Goal: Obtain resource: Obtain resource

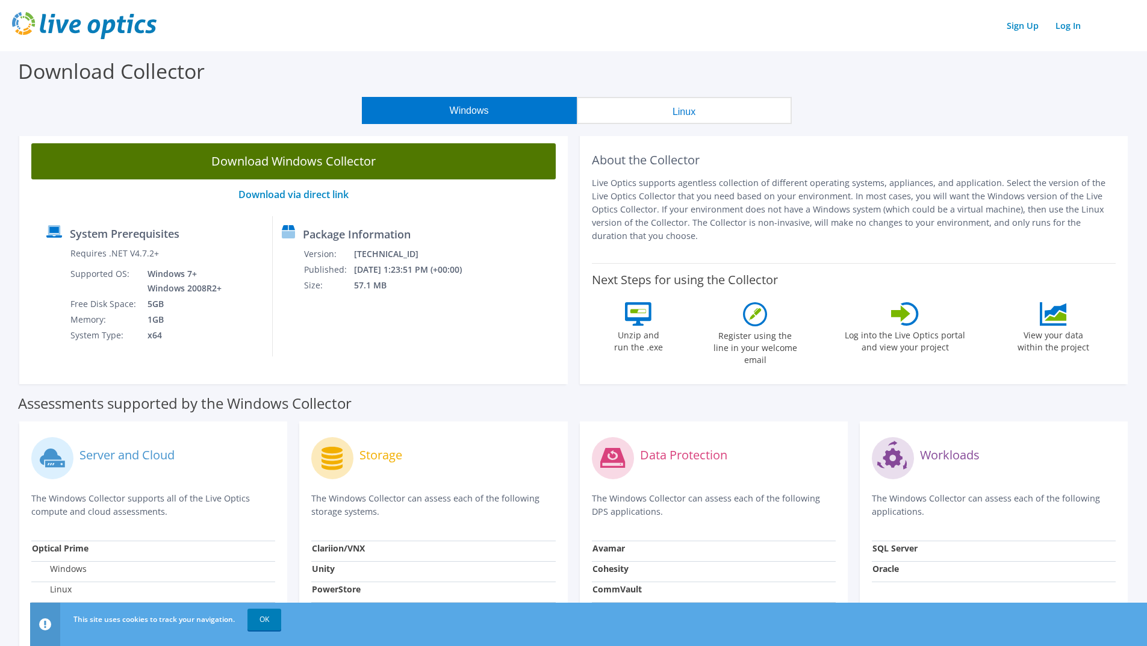
click at [309, 154] on link "Download Windows Collector" at bounding box center [293, 161] width 524 height 36
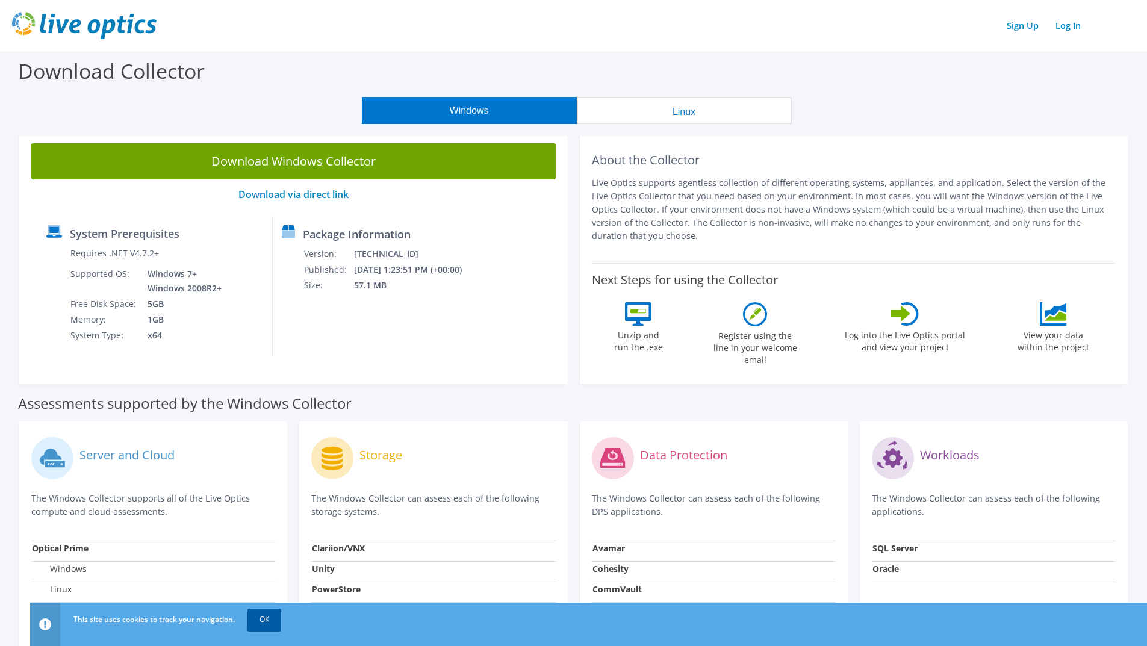
click at [262, 615] on link "OK" at bounding box center [264, 620] width 34 height 22
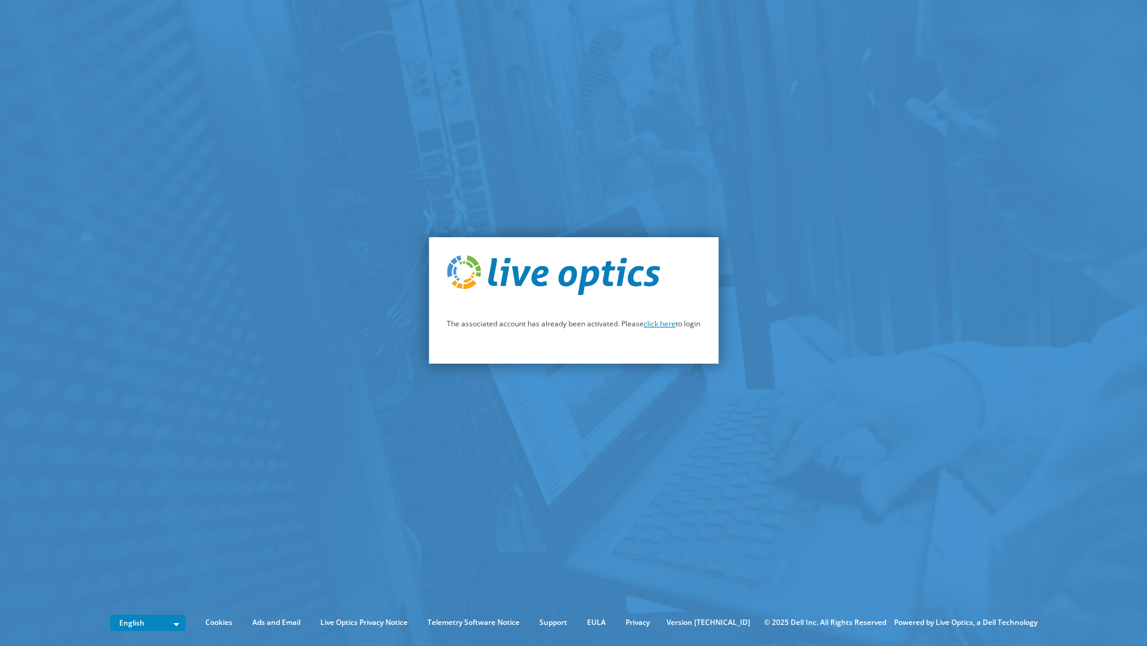
click at [660, 322] on link "click here" at bounding box center [659, 323] width 32 height 10
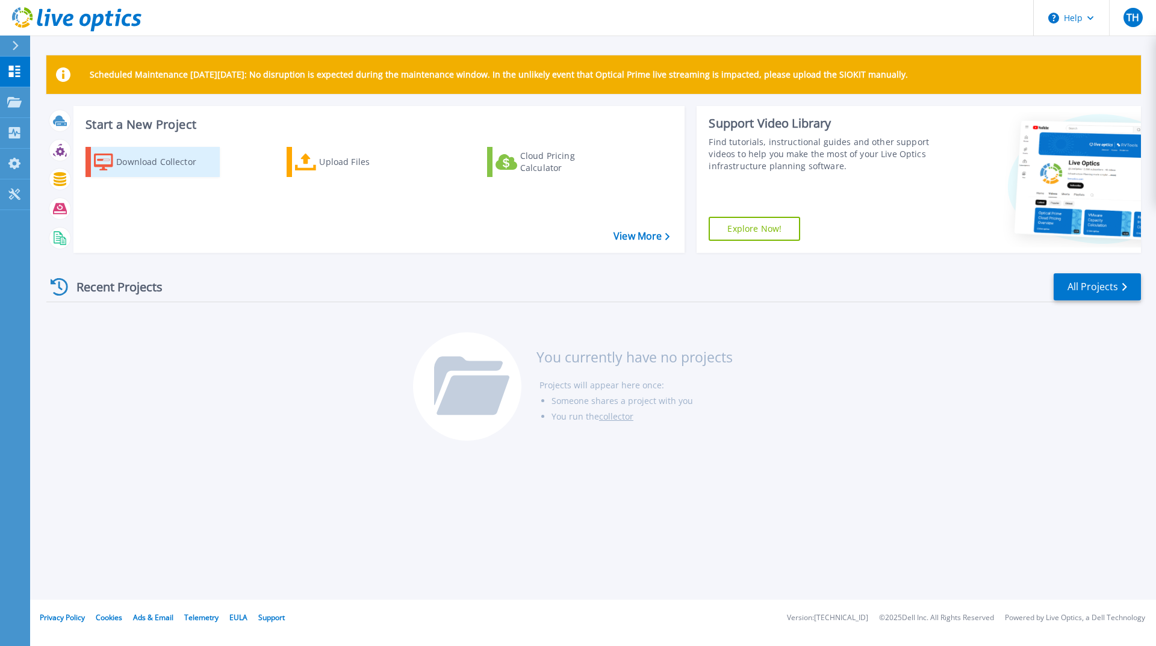
click at [138, 161] on div "Download Collector" at bounding box center [164, 162] width 96 height 24
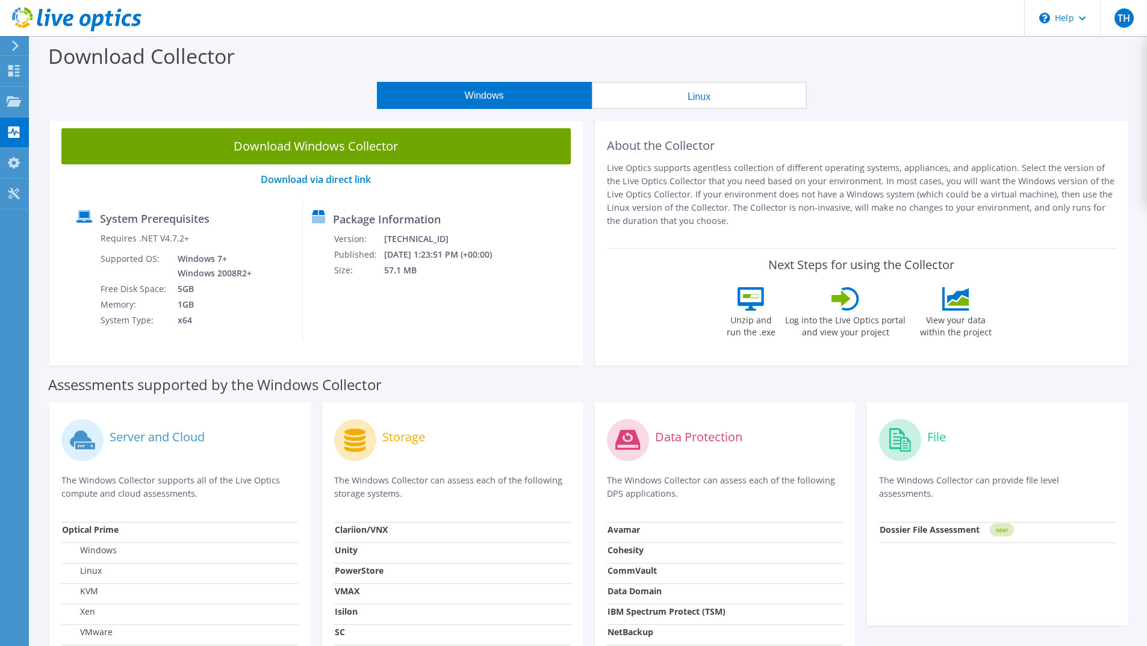
click at [849, 306] on icon at bounding box center [845, 298] width 28 height 23
click at [855, 323] on label "Log into the Live Optics portal and view your project" at bounding box center [845, 325] width 122 height 28
click at [858, 336] on label "Log into the Live Optics portal and view your project" at bounding box center [845, 325] width 122 height 28
click at [858, 330] on label "Log into the Live Optics portal and view your project" at bounding box center [845, 325] width 122 height 28
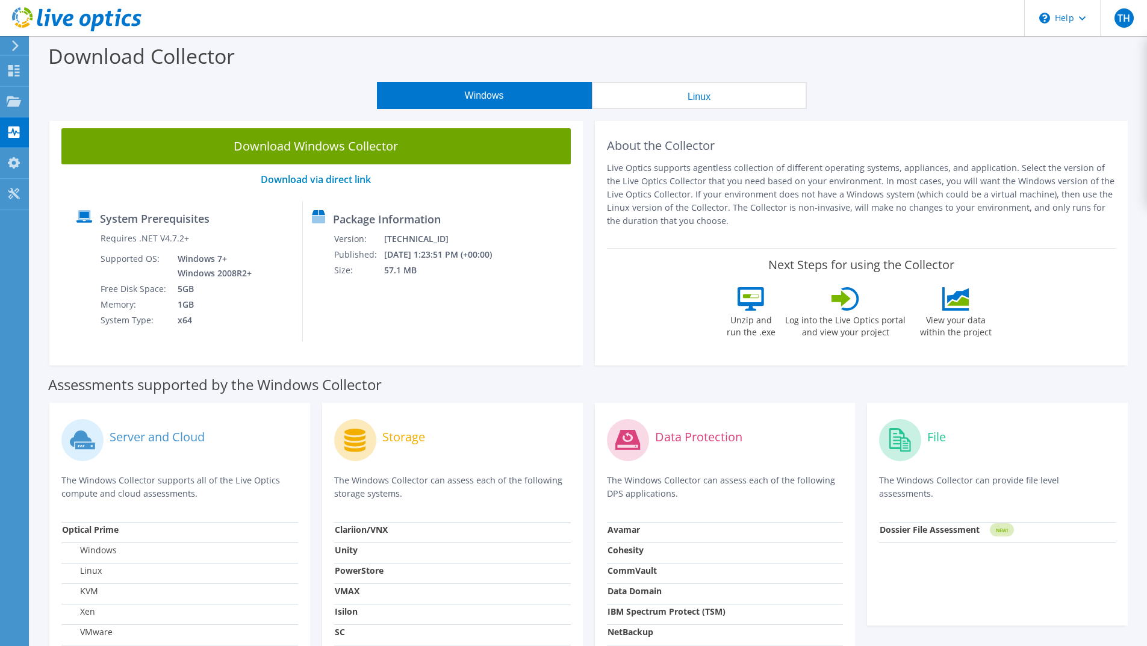
click at [834, 296] on icon at bounding box center [840, 298] width 19 height 17
click at [13, 70] on icon at bounding box center [14, 70] width 14 height 11
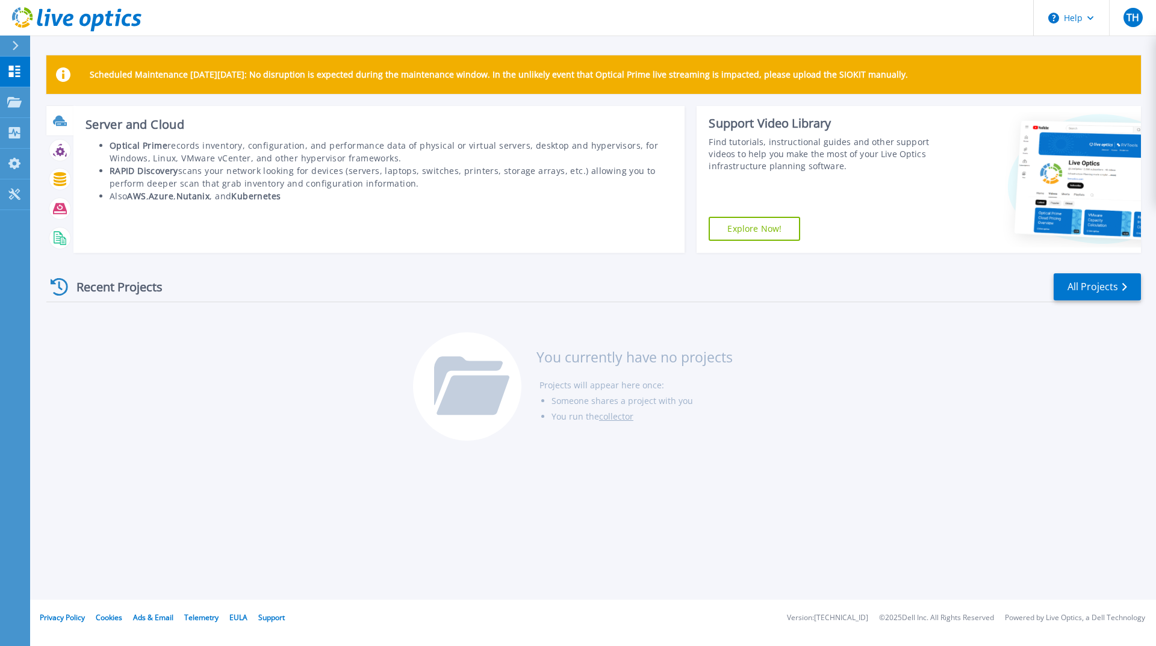
click at [57, 122] on icon at bounding box center [60, 121] width 14 height 14
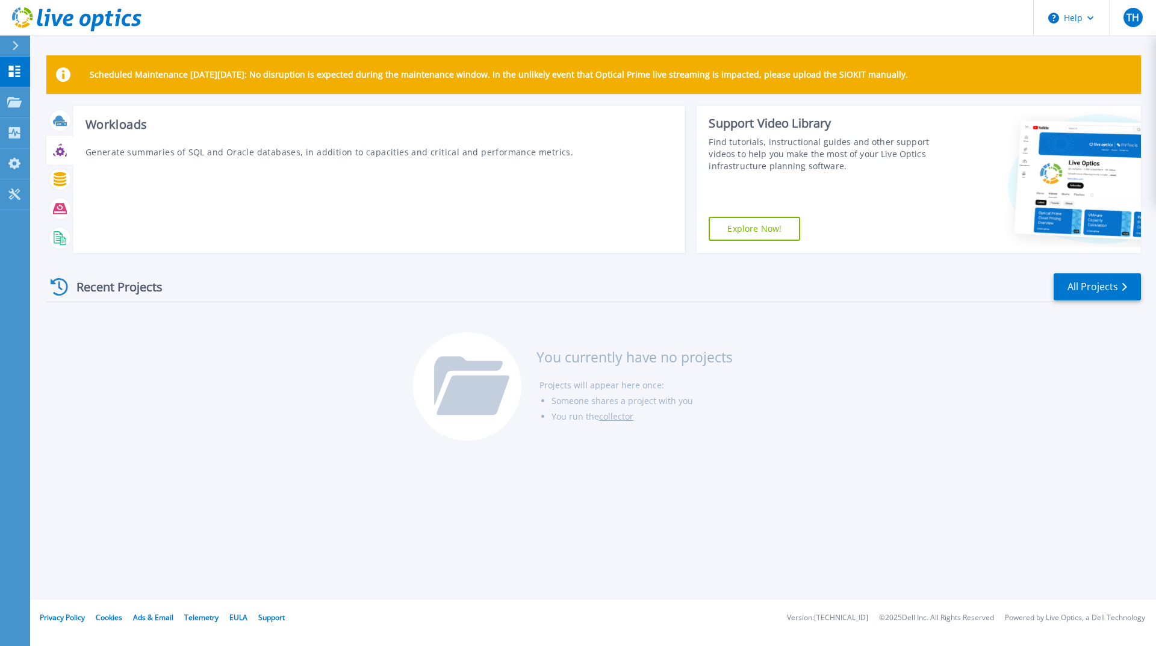
click at [57, 147] on icon at bounding box center [60, 150] width 14 height 14
click at [58, 179] on icon at bounding box center [60, 179] width 13 height 14
click at [56, 210] on icon at bounding box center [60, 208] width 14 height 11
click at [57, 152] on icon at bounding box center [59, 151] width 9 height 9
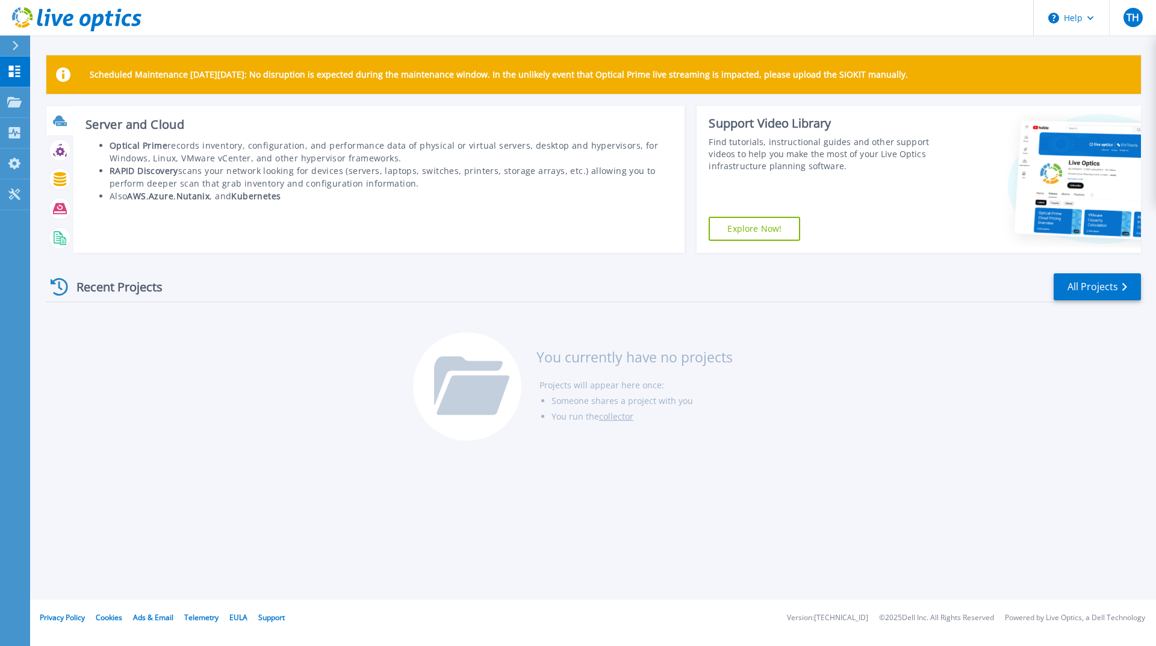
click at [56, 122] on icon at bounding box center [61, 124] width 11 height 4
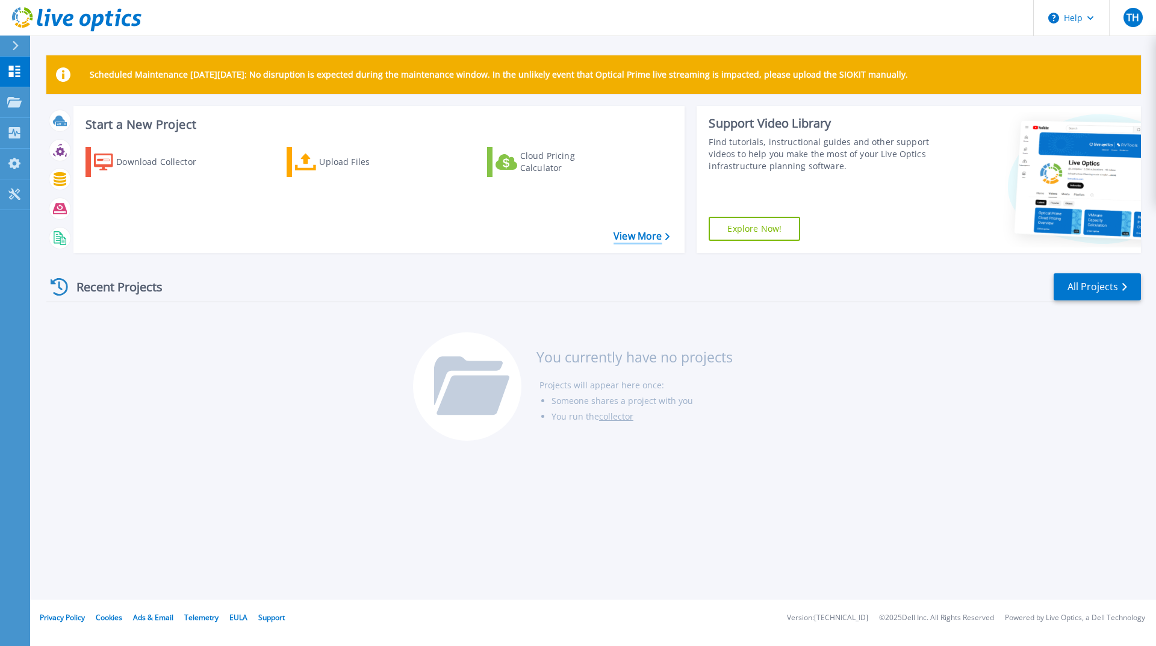
click at [646, 234] on link "View More" at bounding box center [641, 236] width 56 height 11
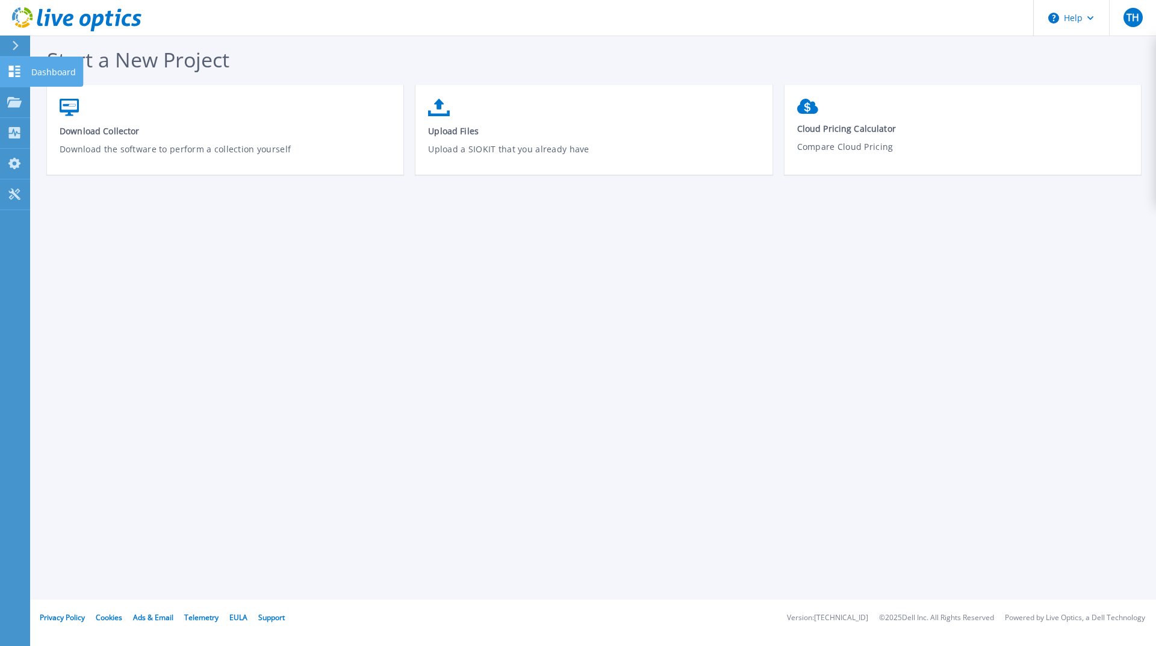
click at [18, 69] on icon at bounding box center [14, 71] width 11 height 11
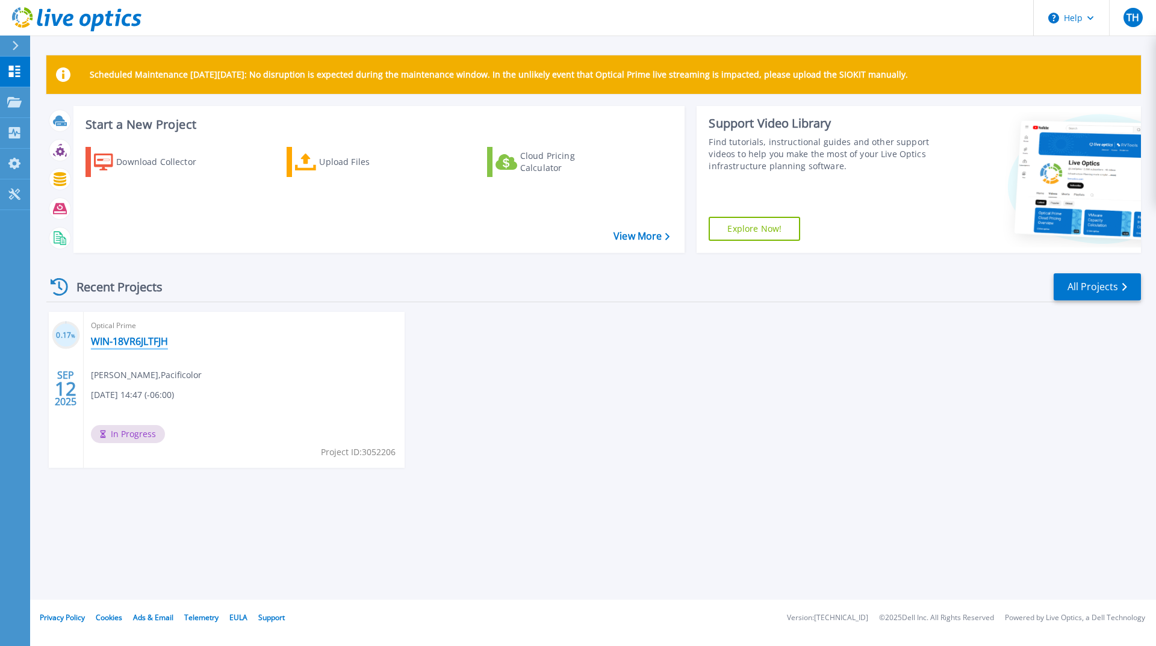
click at [146, 343] on link "WIN-18VR6JLTFJH" at bounding box center [129, 341] width 77 height 12
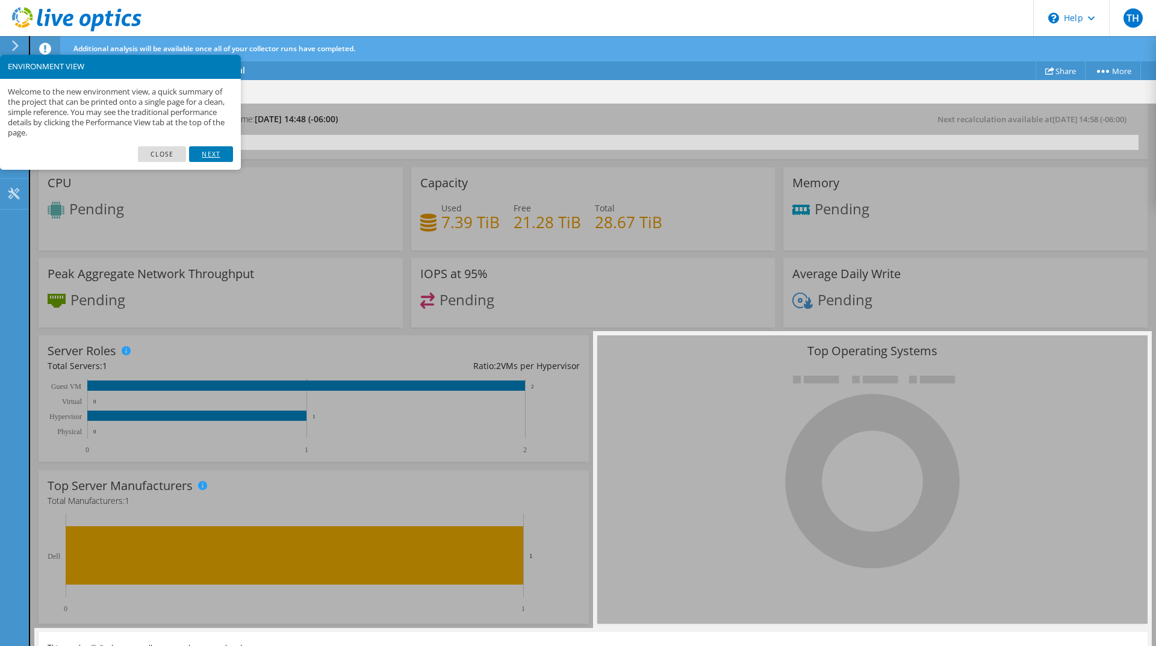
click at [206, 153] on link "Next" at bounding box center [210, 154] width 43 height 16
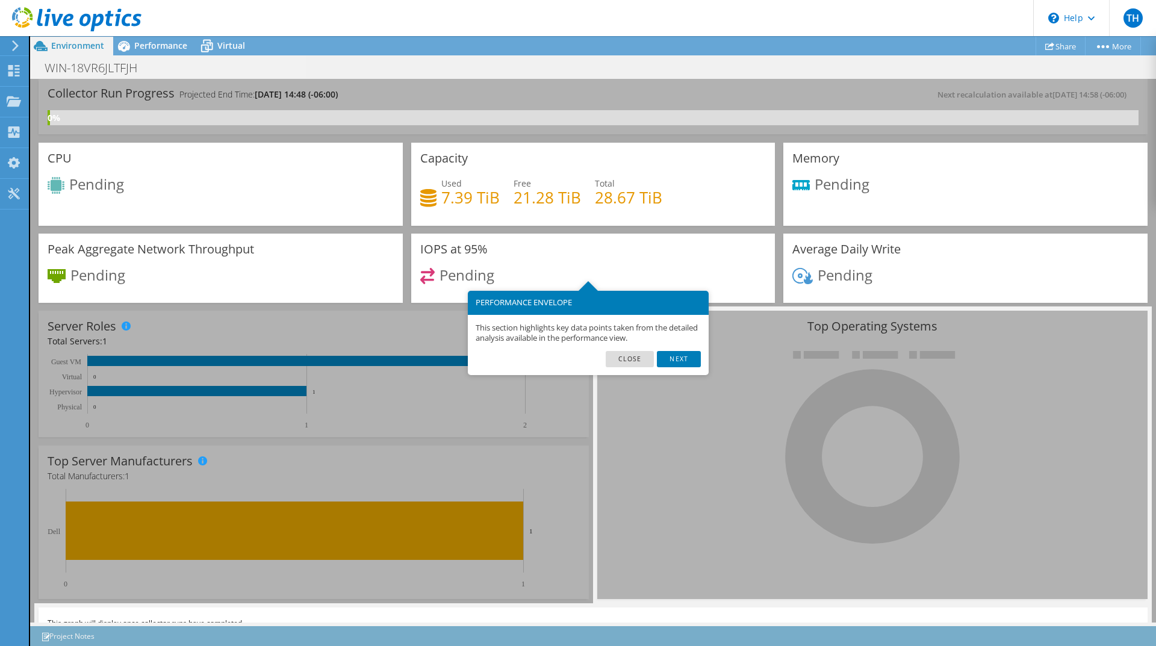
scroll to position [25, 0]
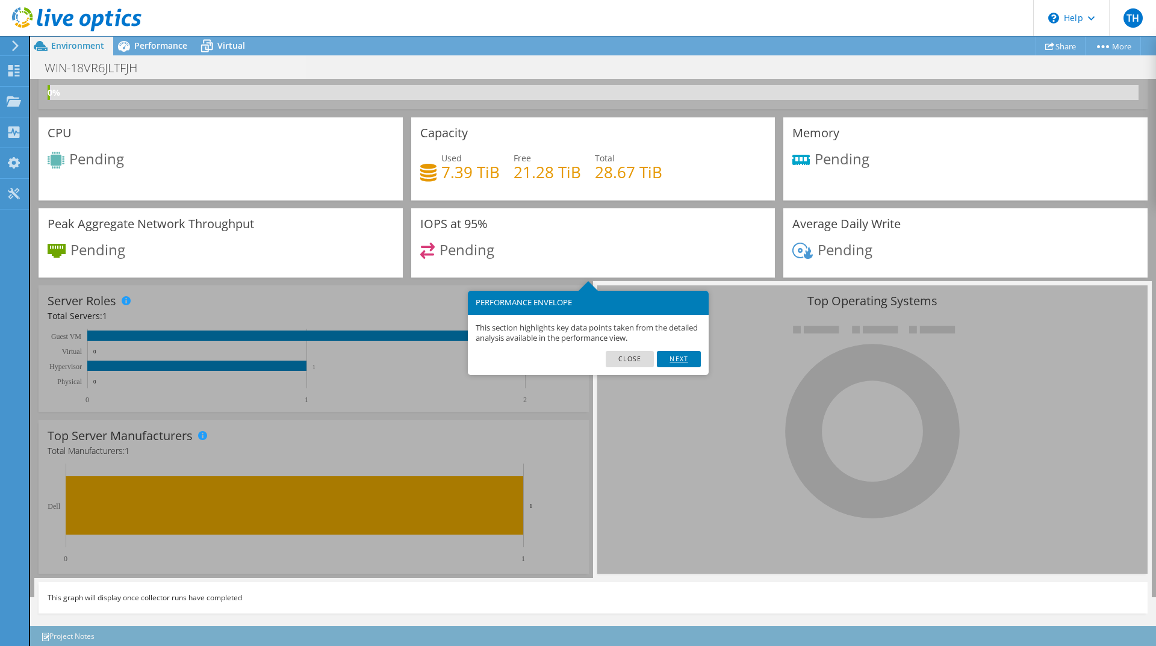
click at [687, 357] on link "Next" at bounding box center [678, 359] width 43 height 16
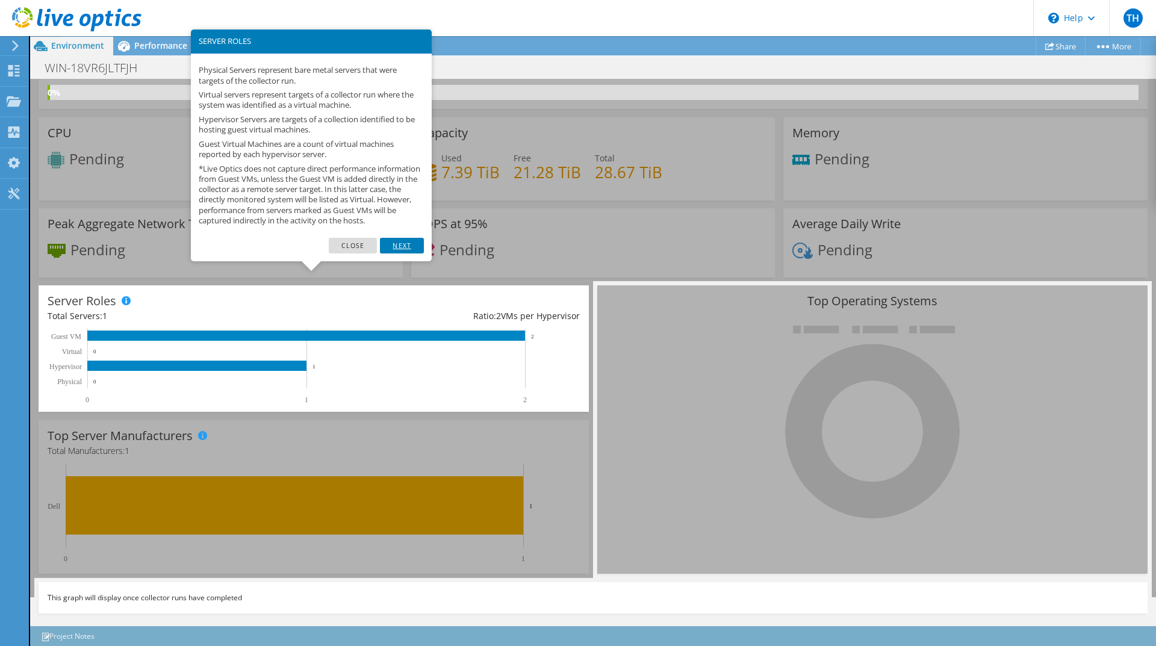
click at [409, 252] on link "Next" at bounding box center [401, 246] width 43 height 16
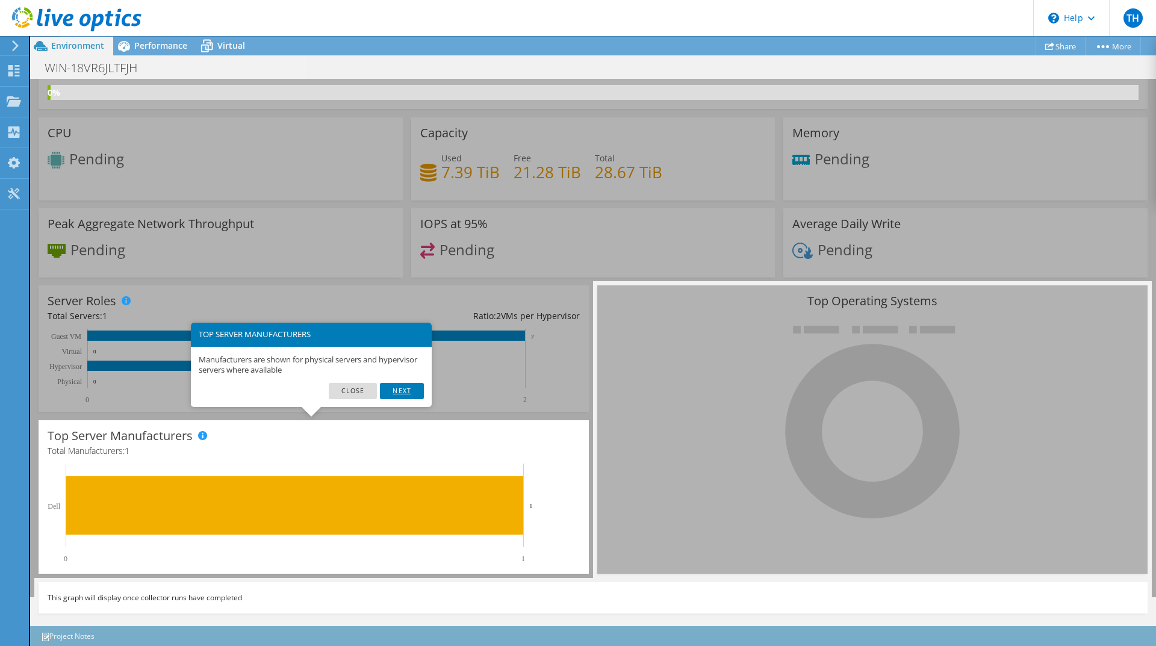
click at [394, 388] on link "Next" at bounding box center [401, 391] width 43 height 16
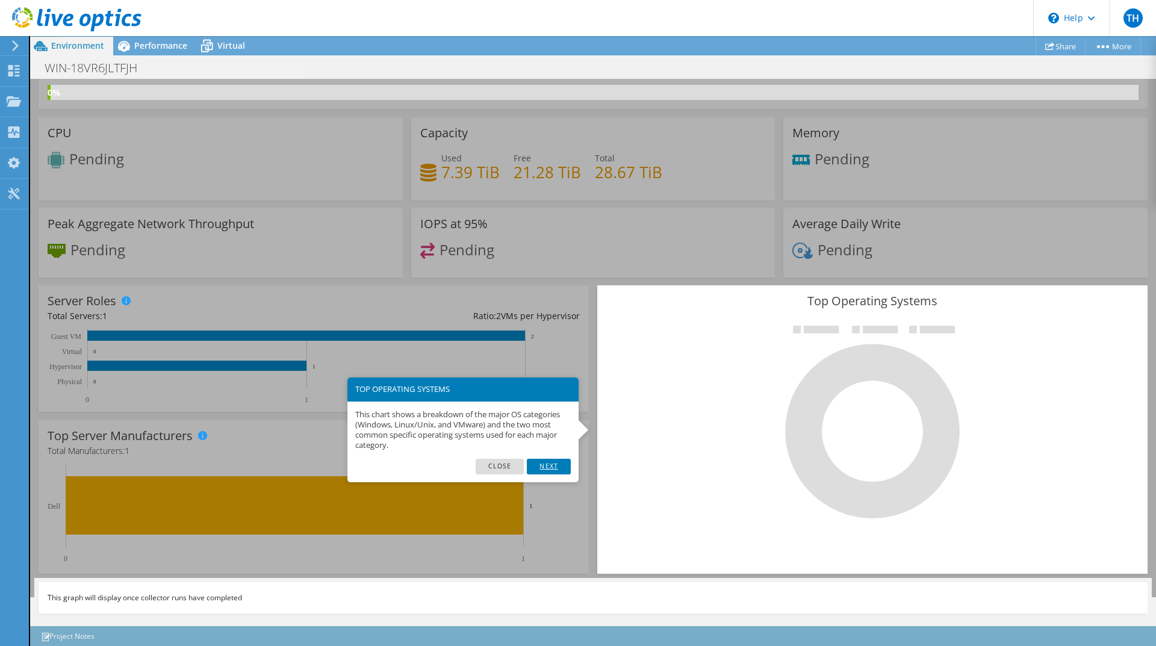
click at [554, 463] on link "Next" at bounding box center [548, 467] width 43 height 16
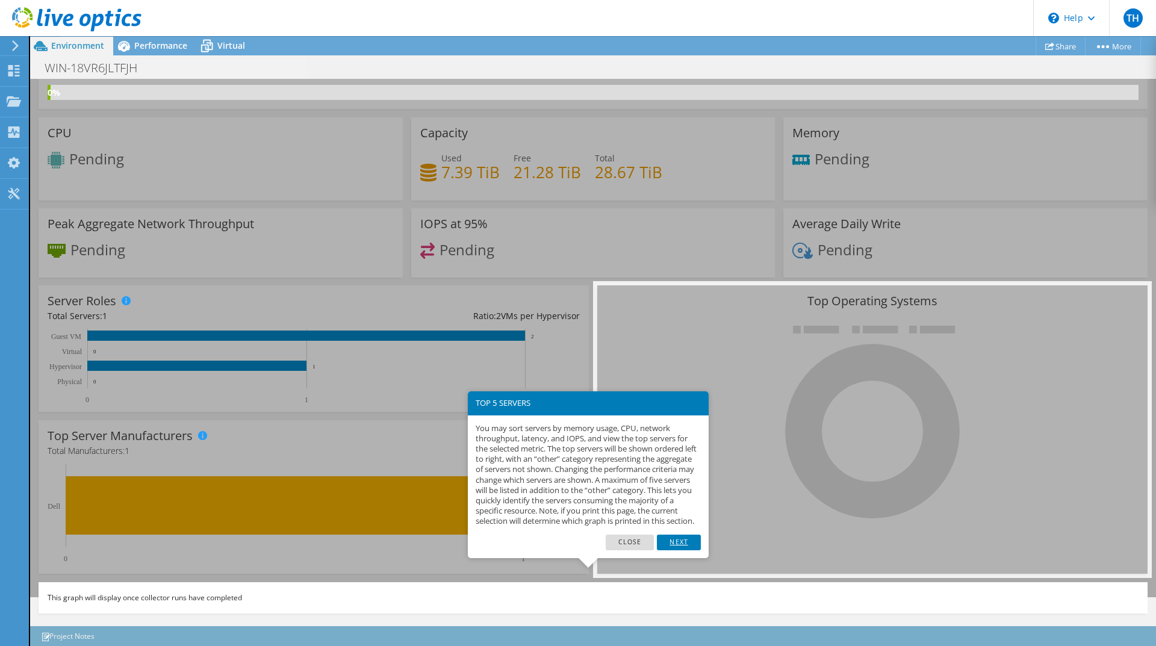
click at [682, 550] on link "Next" at bounding box center [678, 542] width 43 height 16
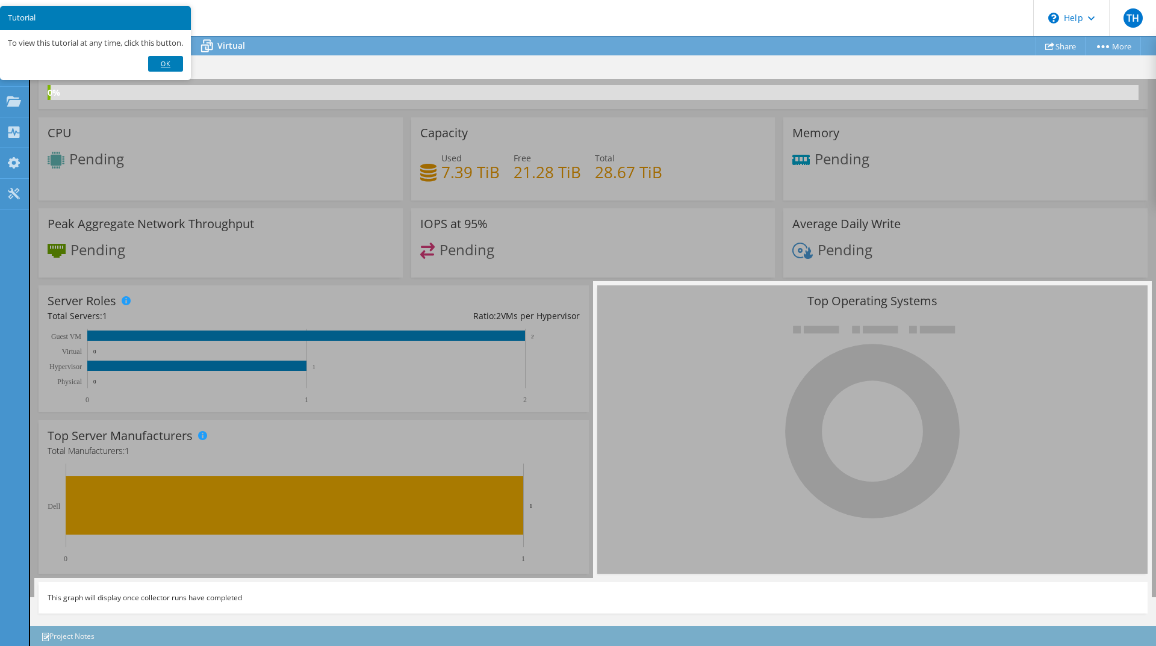
click at [177, 61] on link "Ok" at bounding box center [165, 64] width 35 height 16
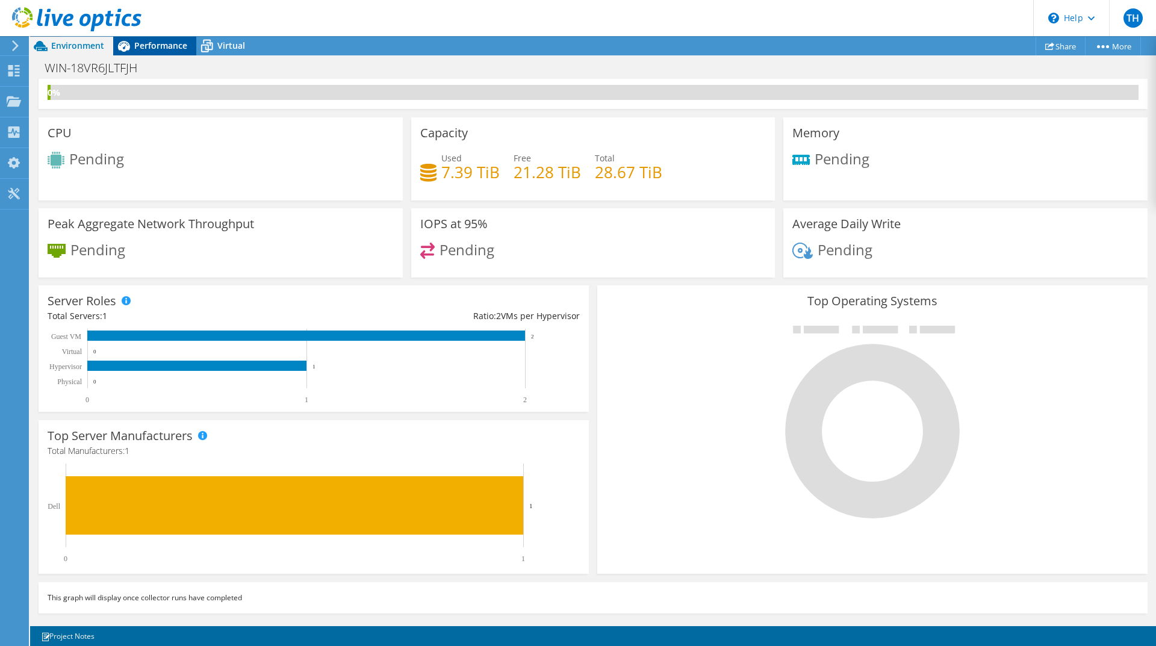
click at [151, 45] on span "Performance" at bounding box center [160, 45] width 53 height 11
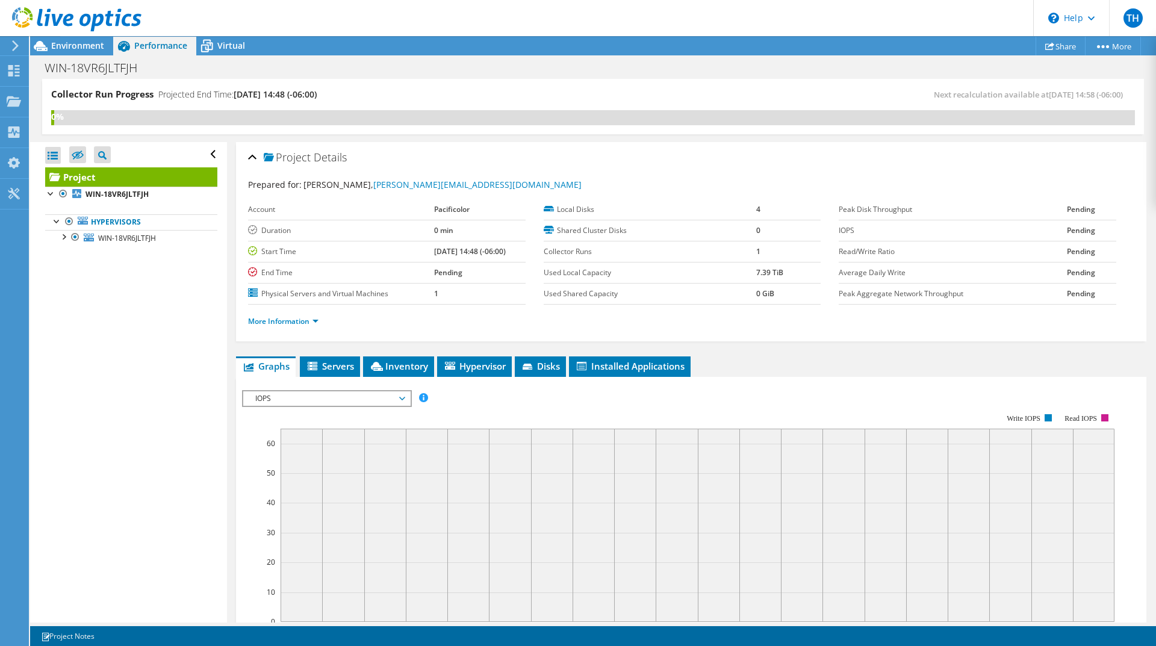
scroll to position [0, 0]
click at [63, 235] on div at bounding box center [63, 236] width 12 height 12
click at [341, 362] on span "Servers" at bounding box center [330, 366] width 48 height 12
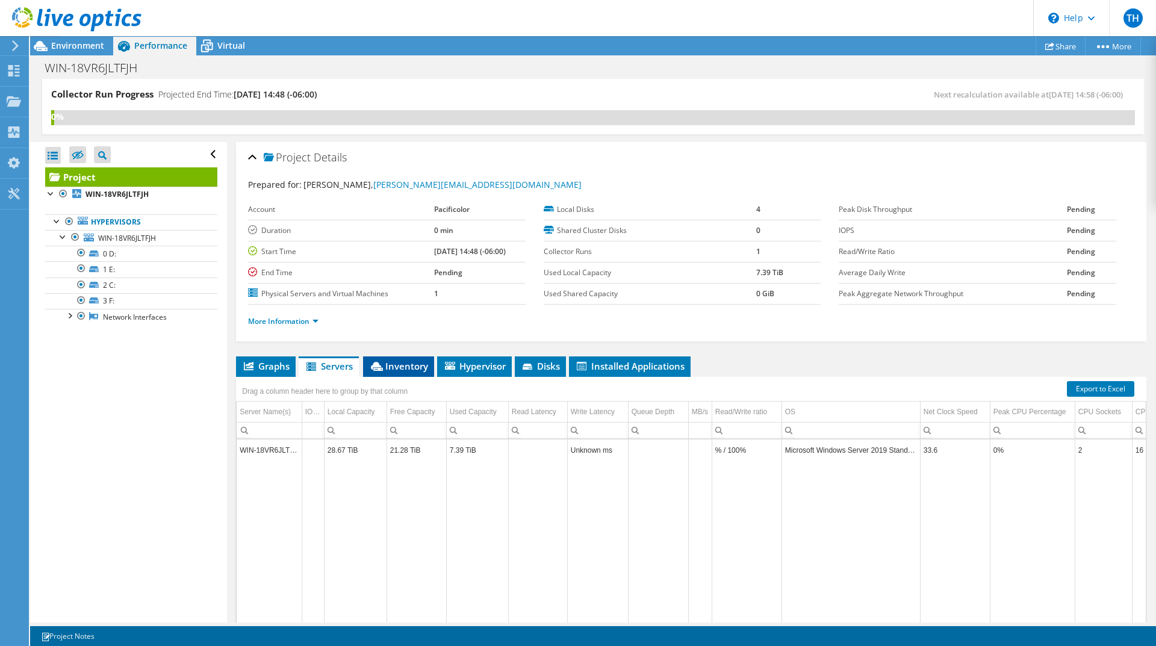
click at [398, 367] on span "Inventory" at bounding box center [398, 366] width 59 height 12
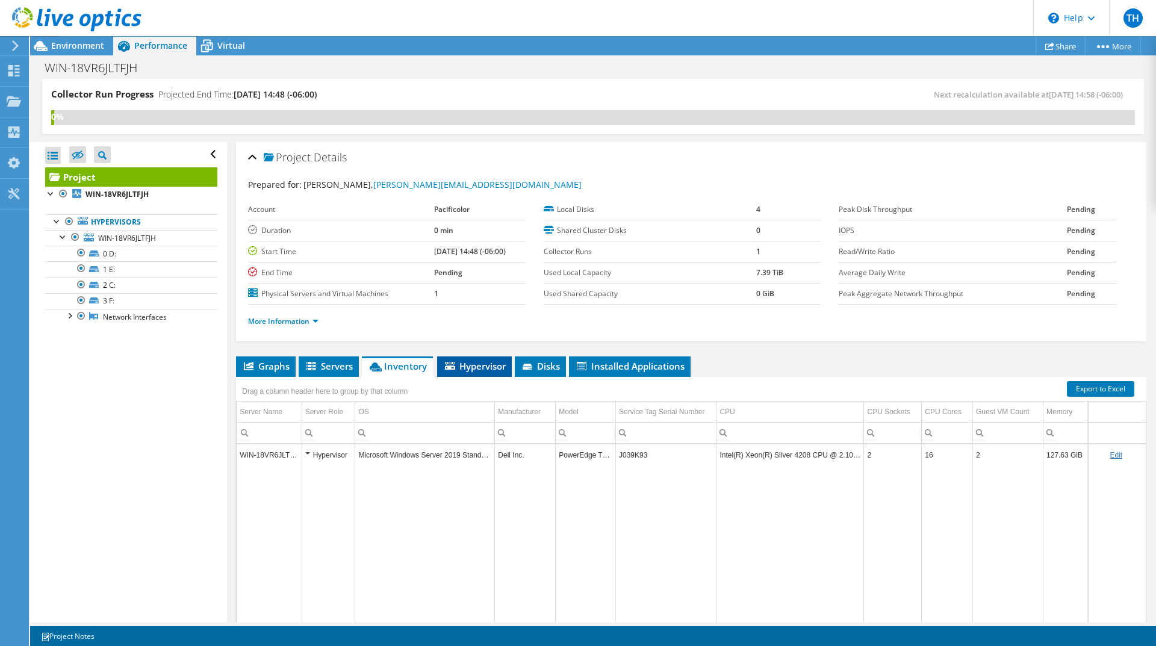
click at [484, 364] on span "Hypervisor" at bounding box center [474, 366] width 63 height 12
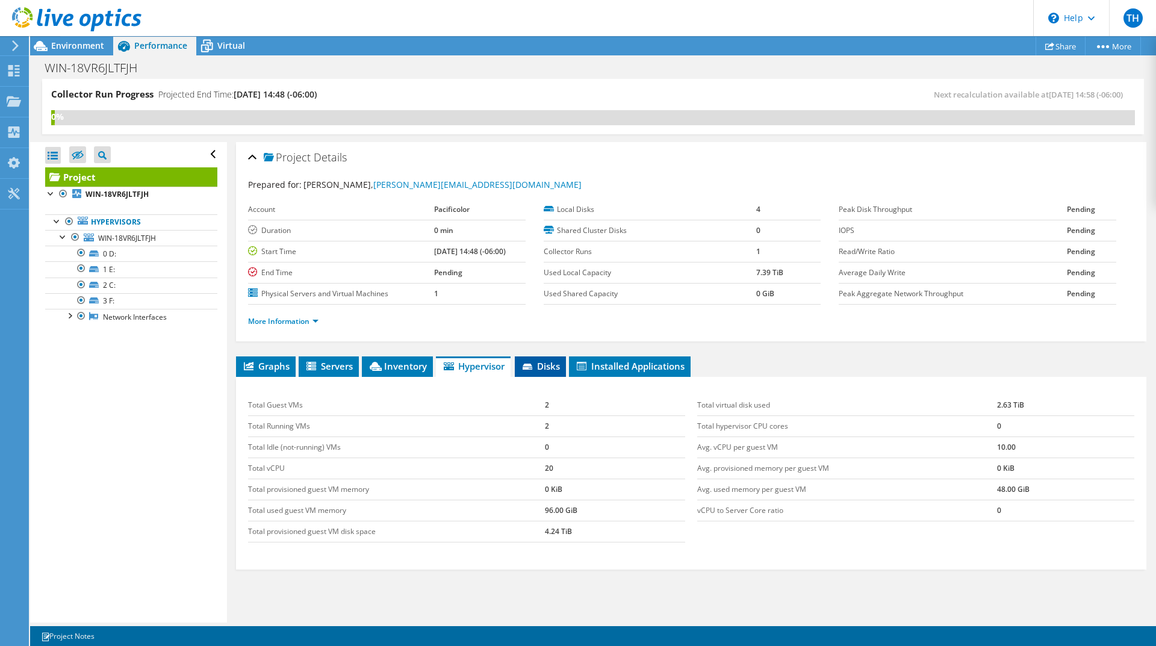
click at [545, 364] on span "Disks" at bounding box center [540, 366] width 39 height 12
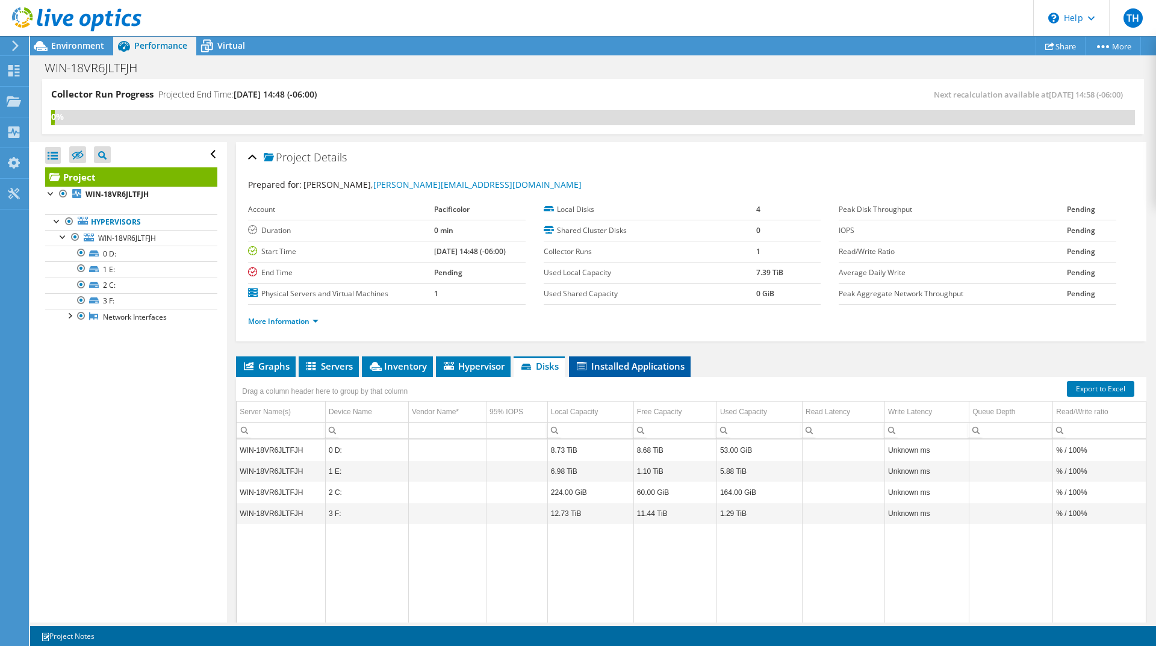
click at [633, 367] on span "Installed Applications" at bounding box center [630, 366] width 110 height 12
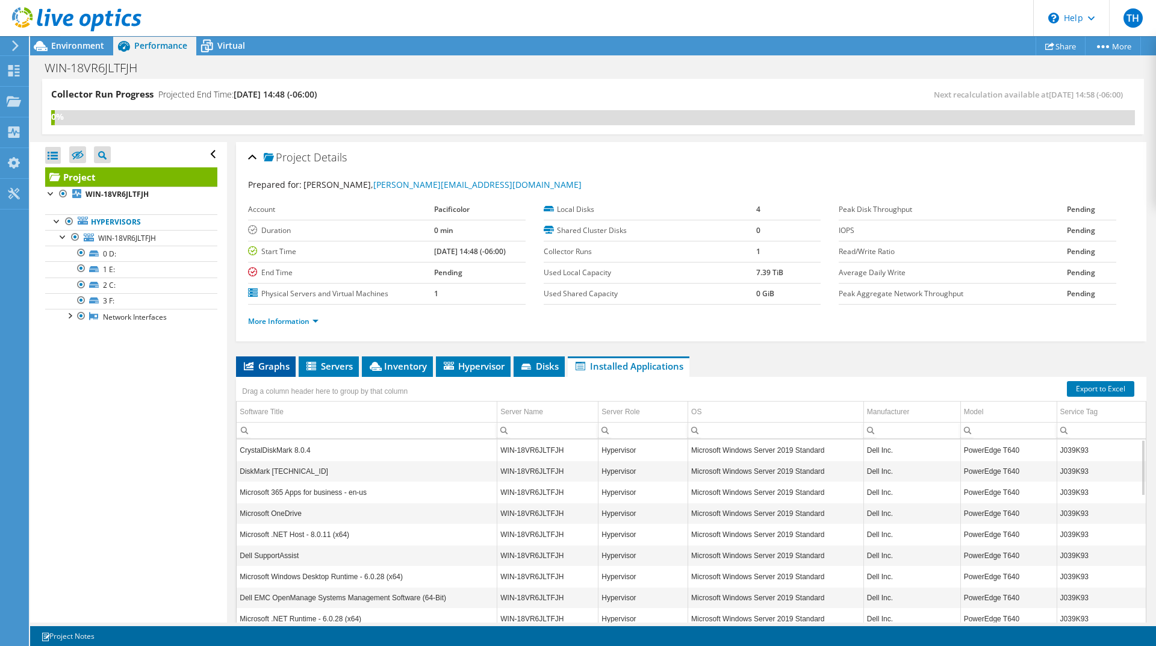
click at [264, 364] on span "Graphs" at bounding box center [266, 366] width 48 height 12
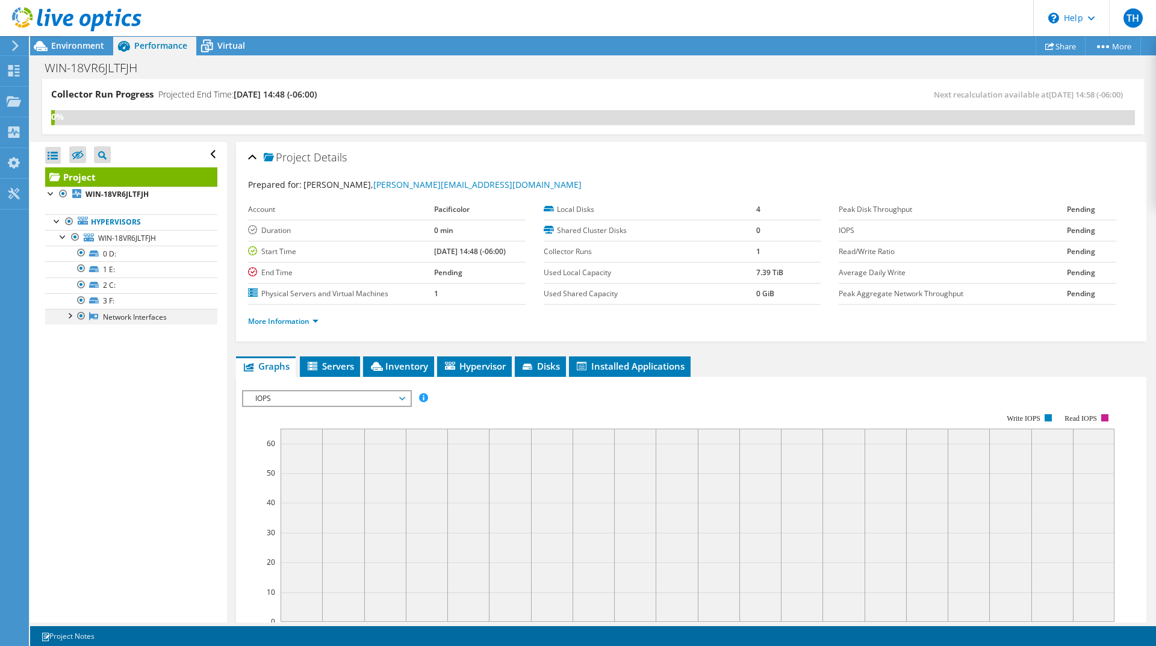
click at [72, 316] on div at bounding box center [69, 315] width 12 height 12
click at [230, 43] on span "Virtual" at bounding box center [231, 45] width 28 height 11
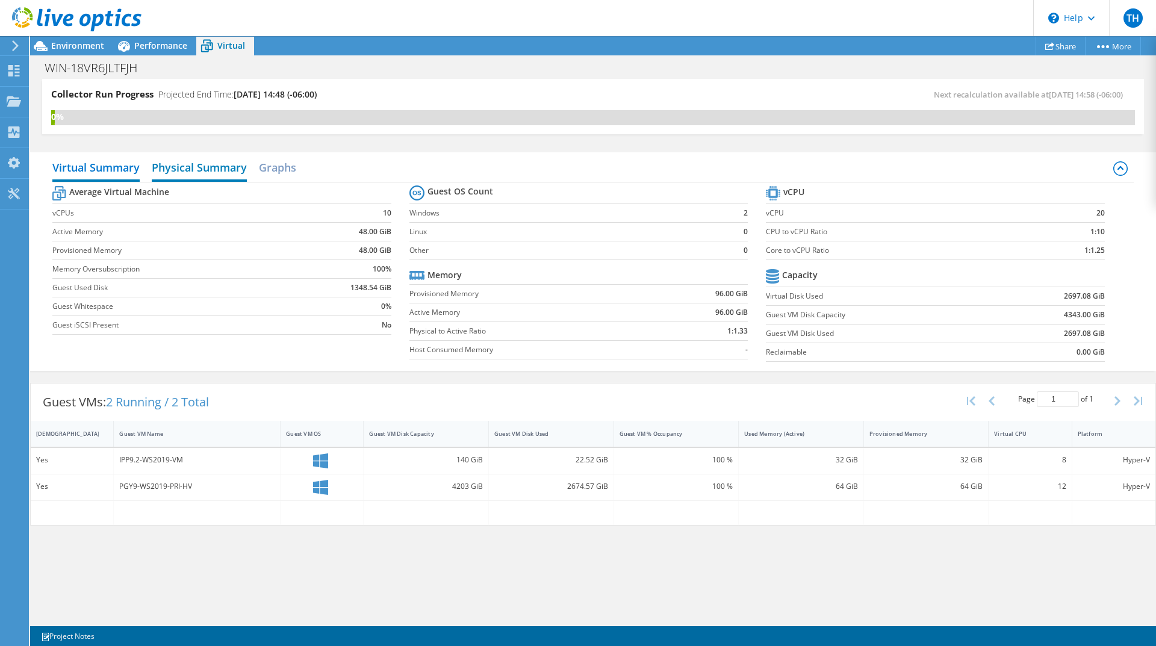
click at [197, 169] on h2 "Physical Summary" at bounding box center [199, 168] width 95 height 26
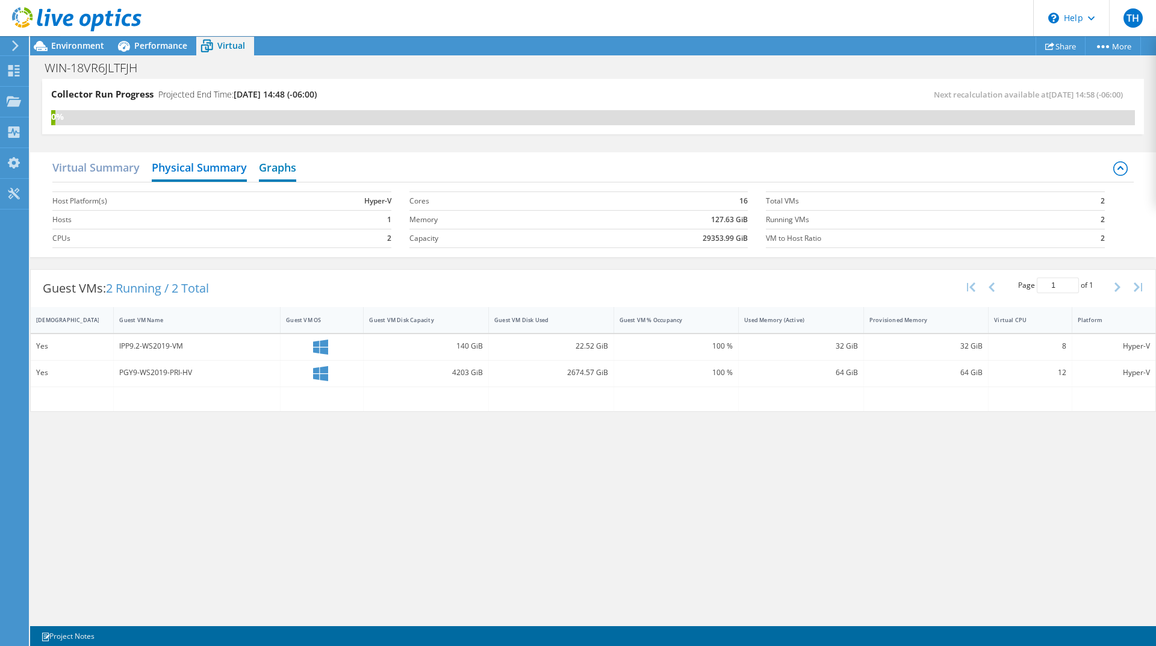
click at [296, 167] on h2 "Graphs" at bounding box center [277, 168] width 37 height 26
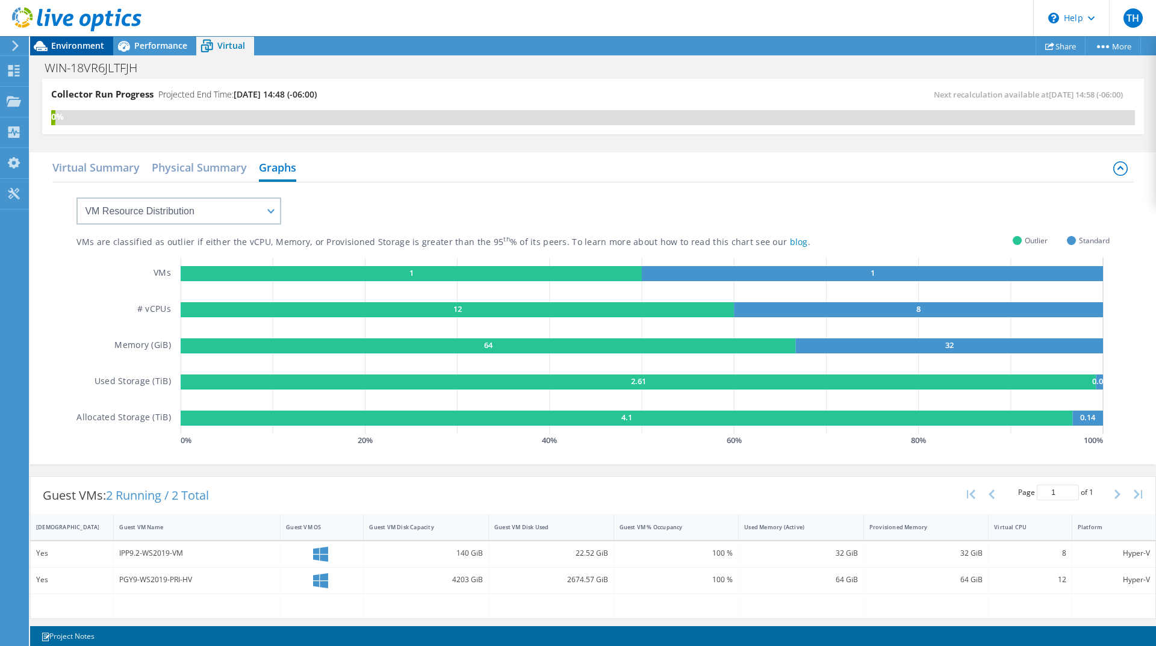
click at [81, 46] on span "Environment" at bounding box center [77, 45] width 53 height 11
